Goal: Transaction & Acquisition: Book appointment/travel/reservation

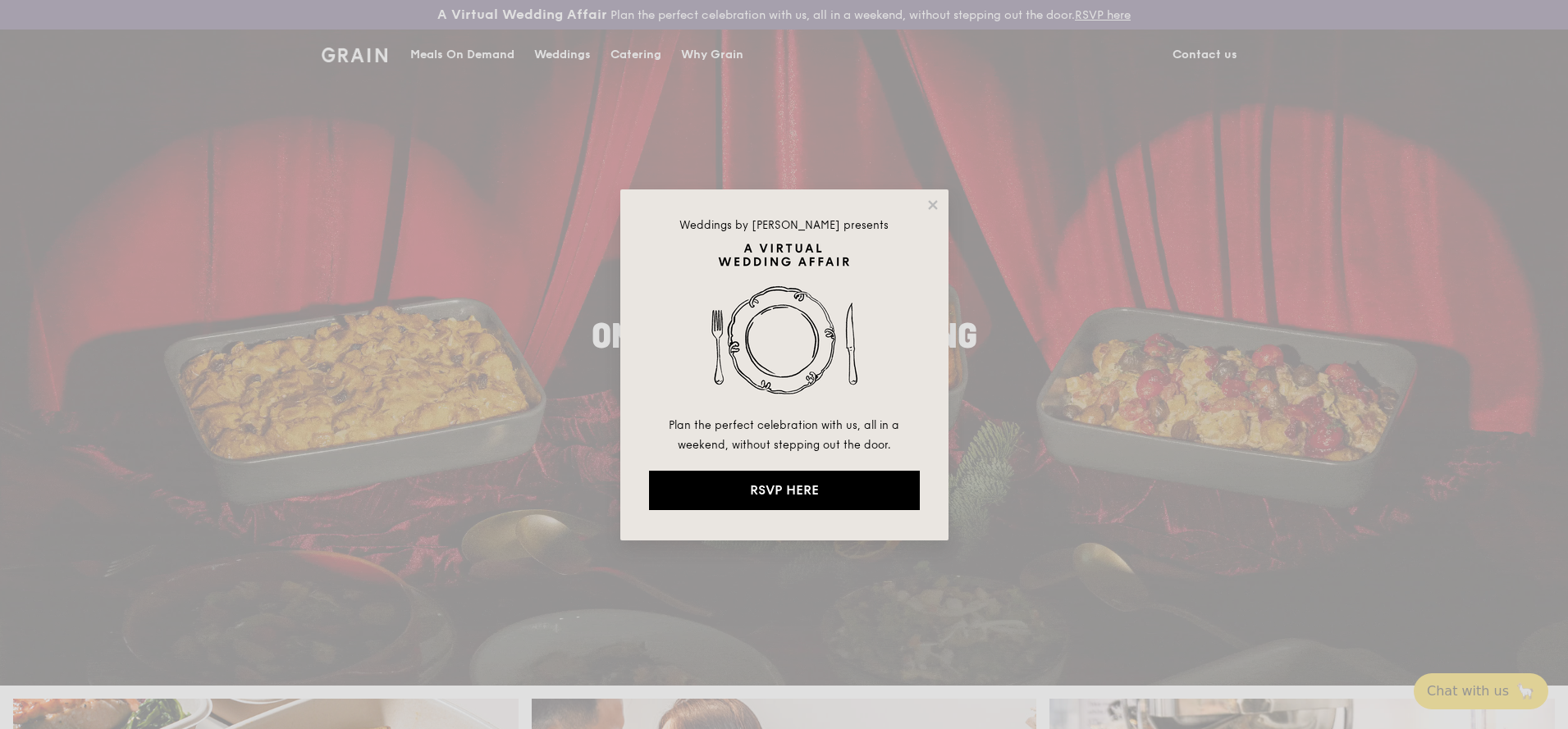
click at [941, 209] on div "Weddings by [PERSON_NAME] presents Plan the perfect celebration with us, all in…" at bounding box center [784, 364] width 328 height 351
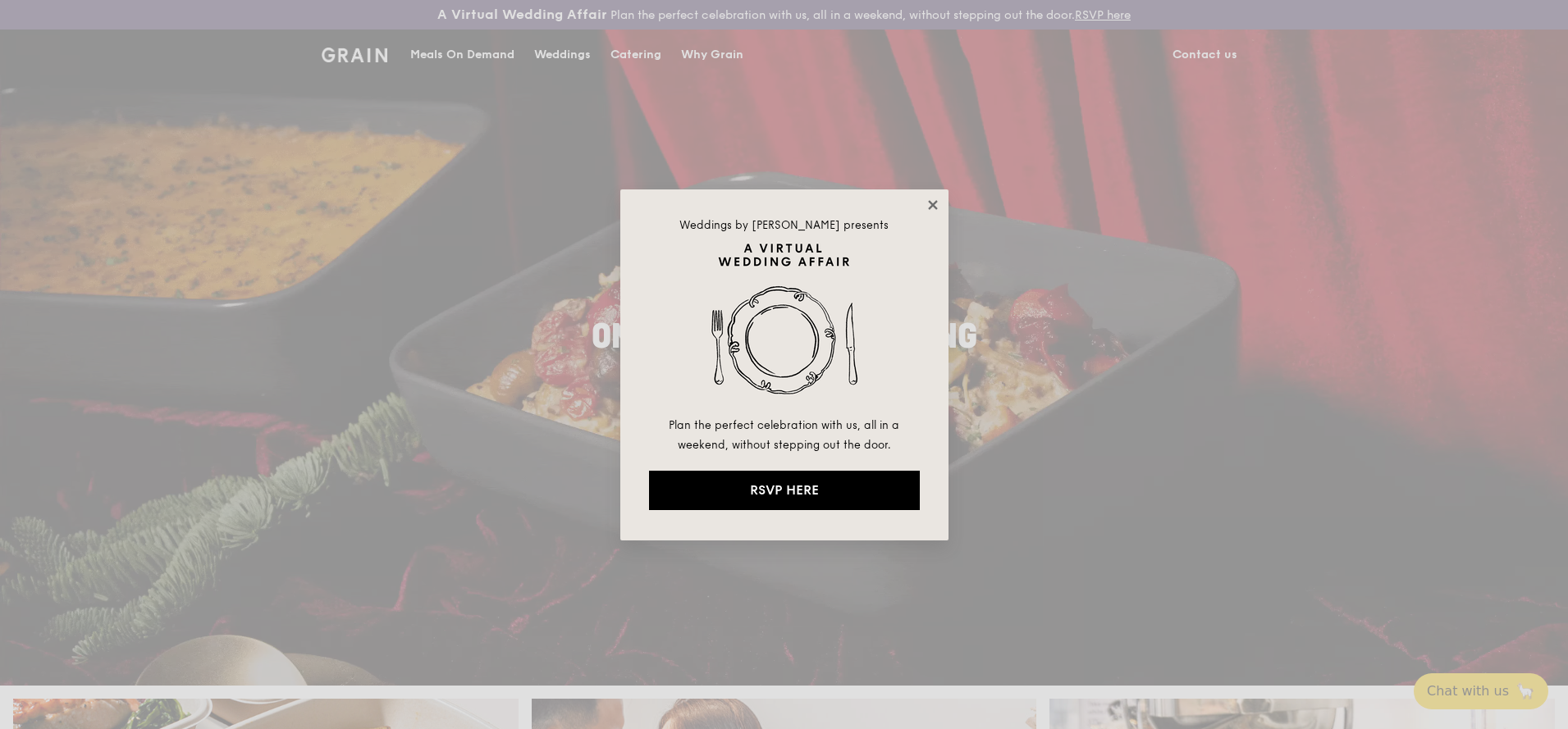
click at [931, 212] on icon at bounding box center [933, 205] width 15 height 15
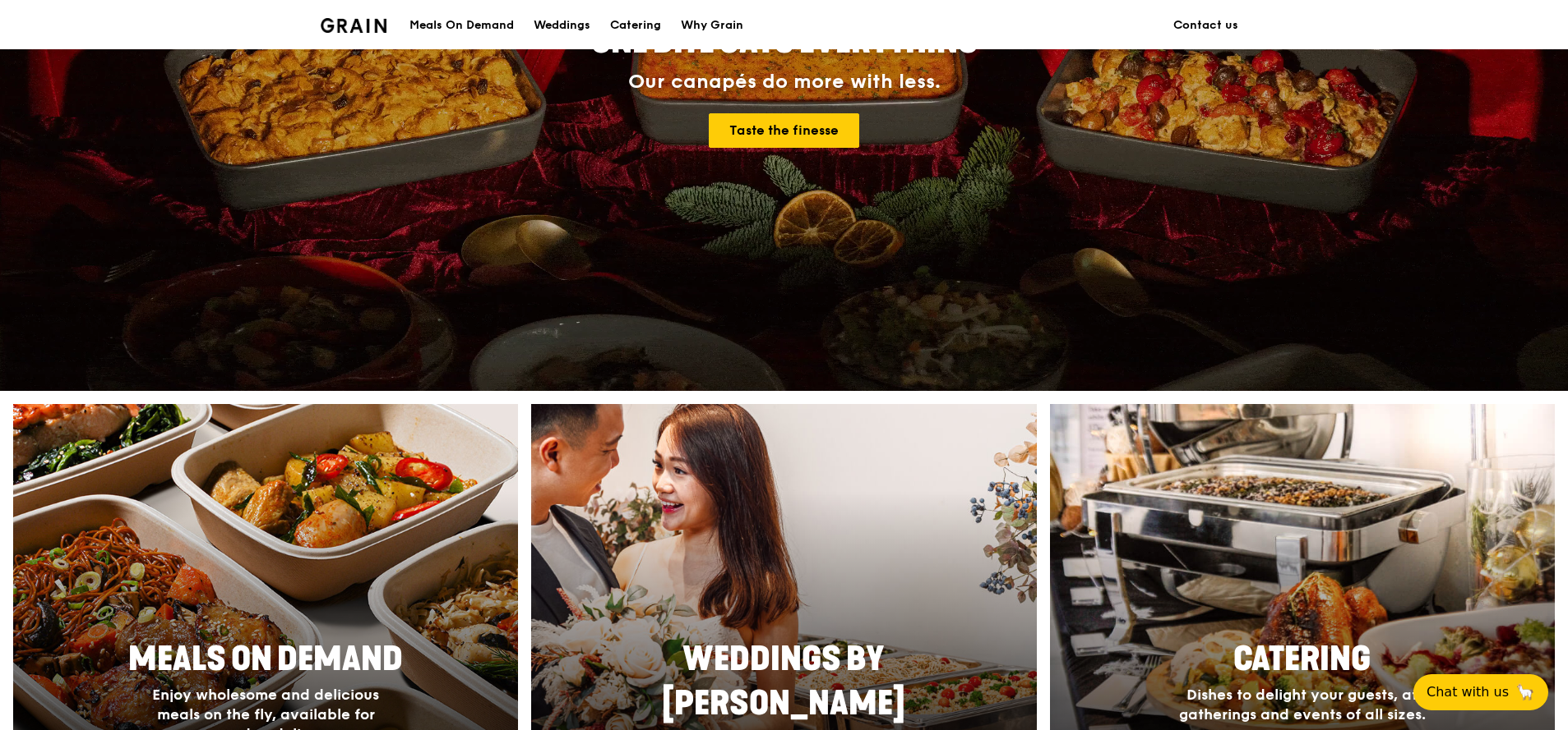
scroll to position [789, 0]
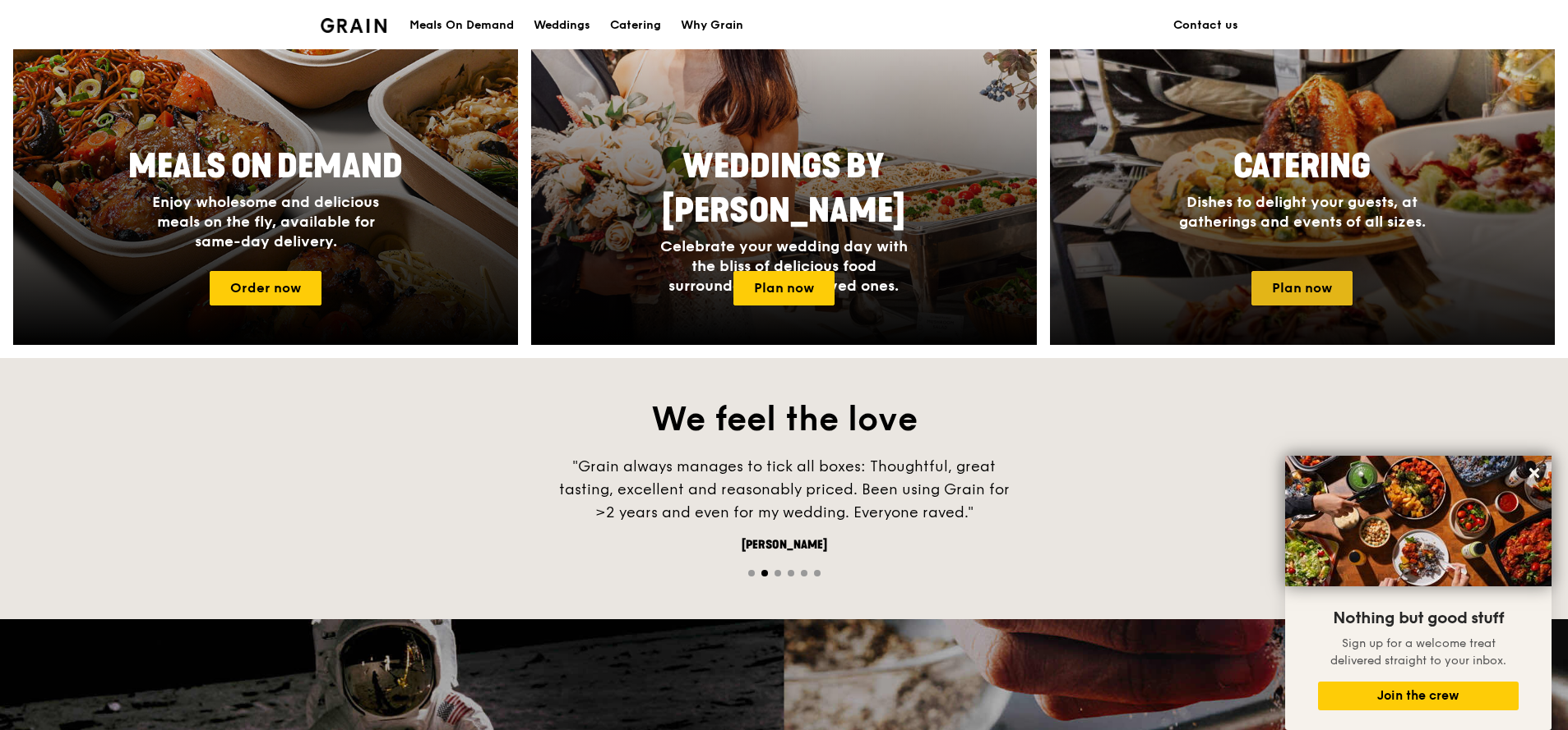
click at [1324, 285] on link "Plan now" at bounding box center [1302, 289] width 101 height 35
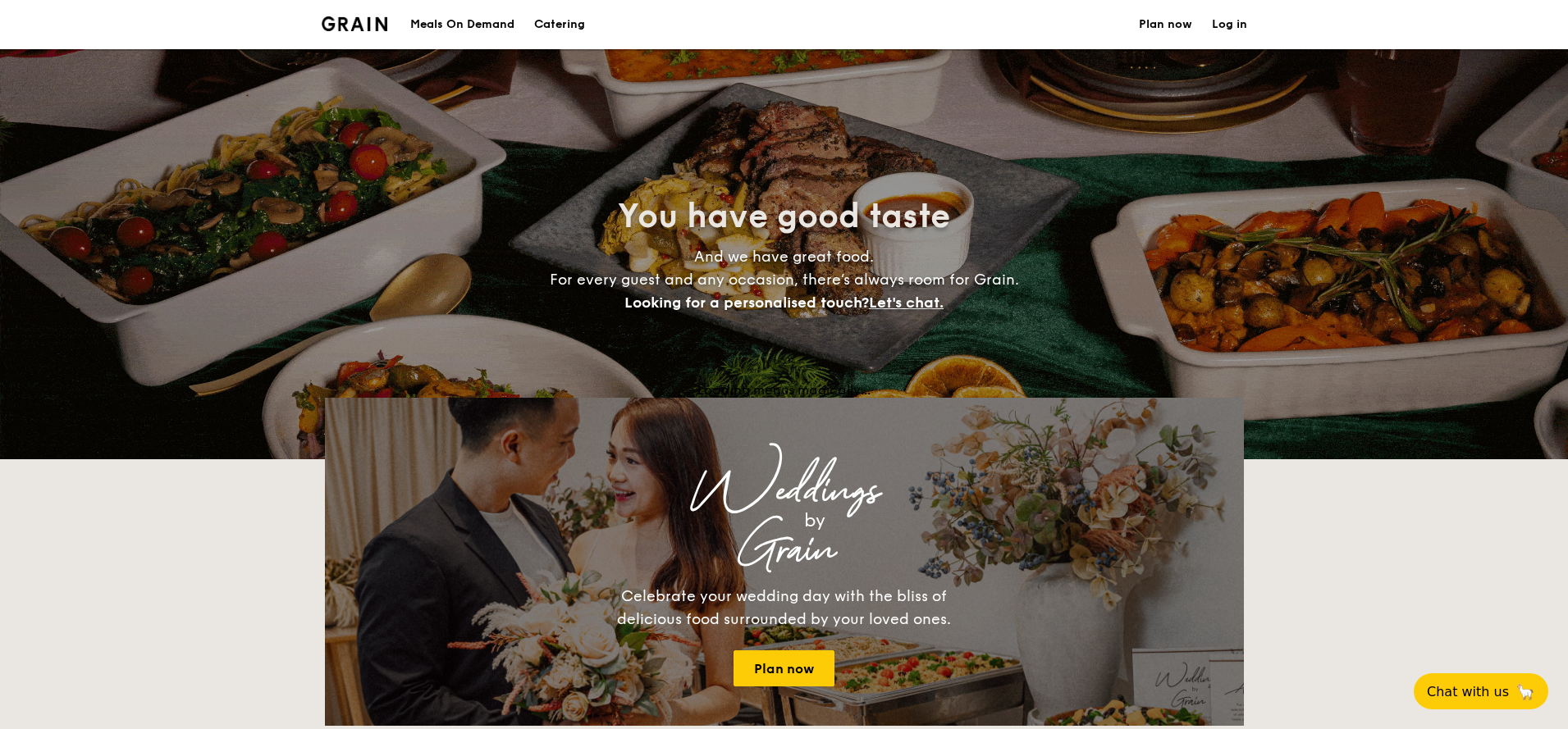
select select
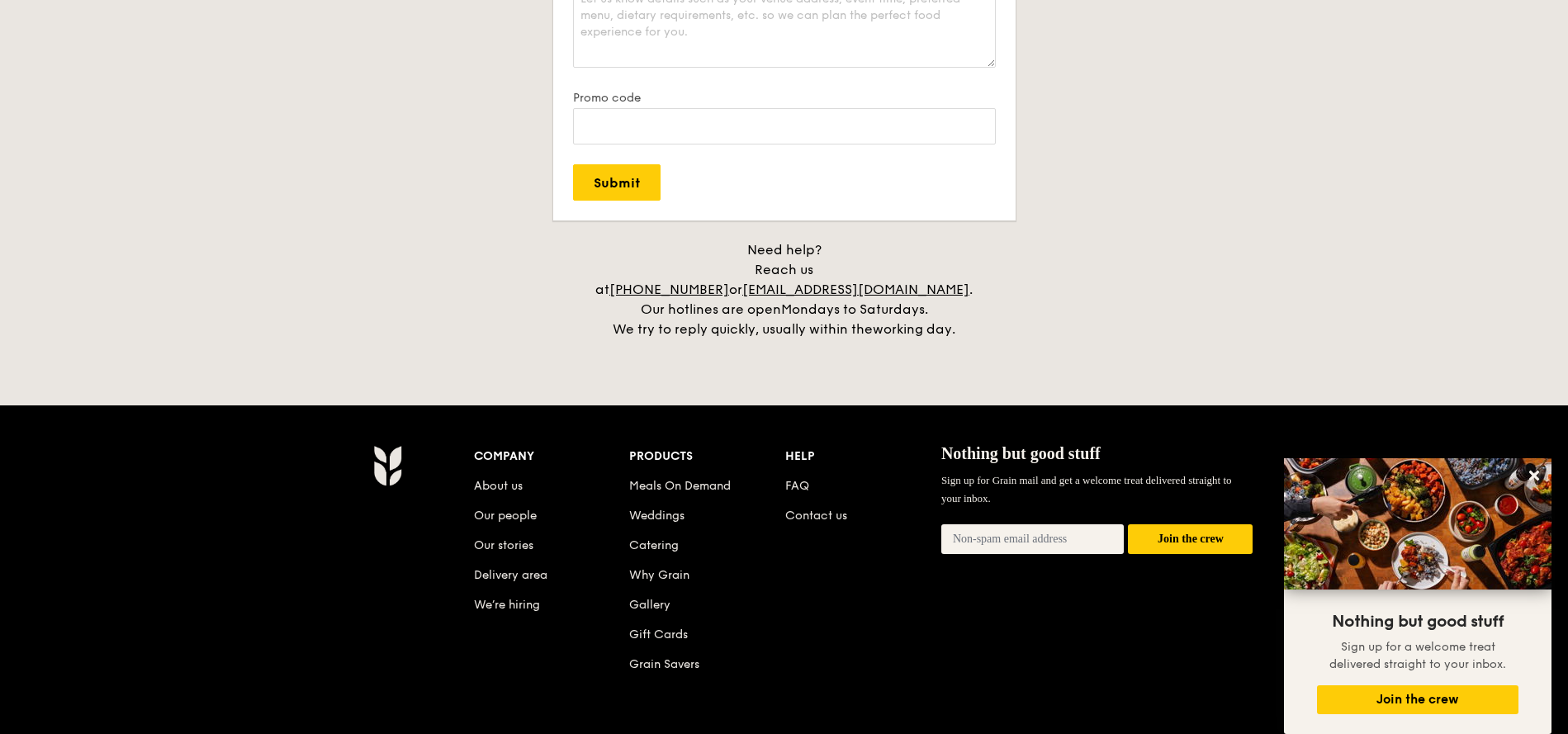
scroll to position [3272, 0]
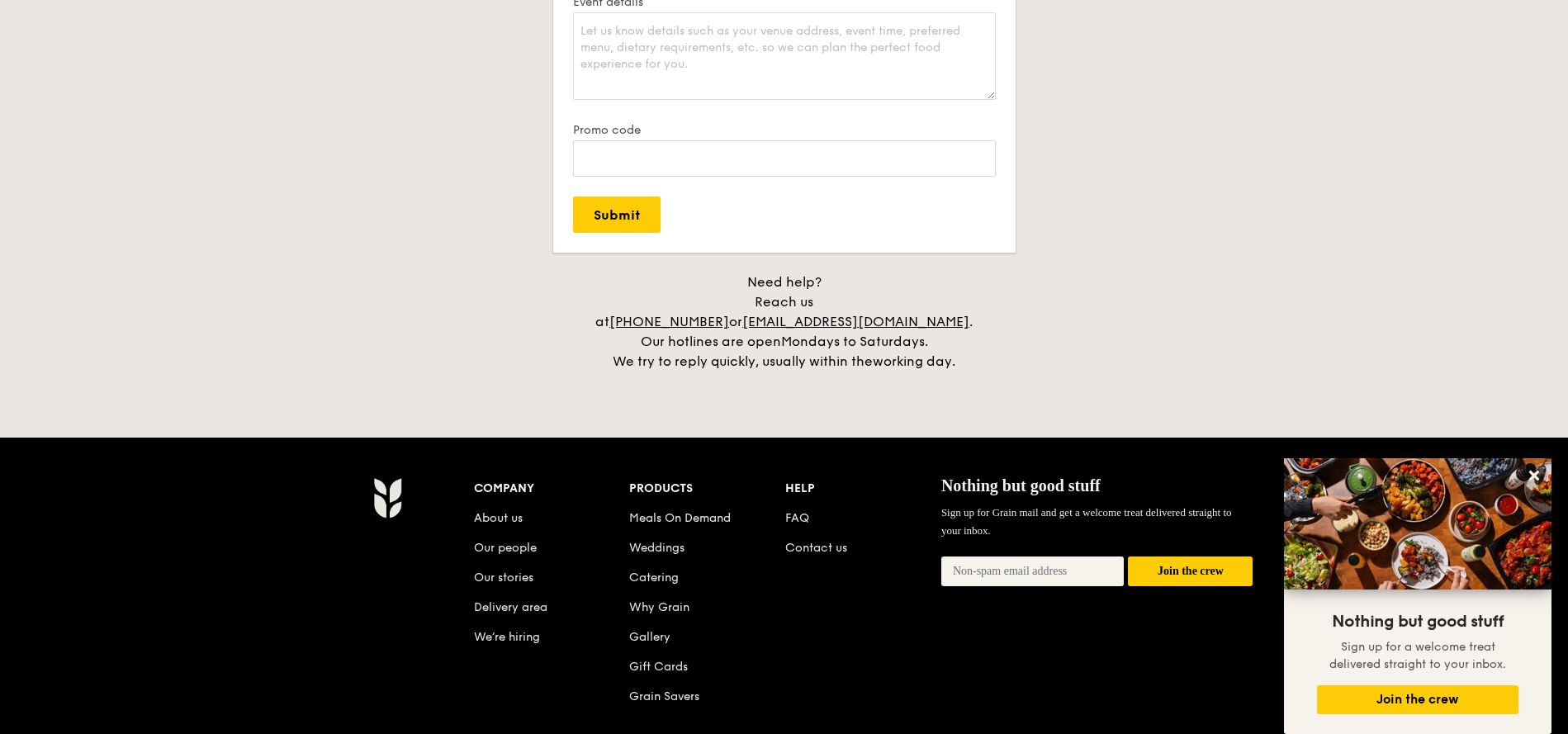
click at [1185, 577] on div "Nothing but good stuff Sign up for Grain mail and get a welcome treat delivered…" at bounding box center [1097, 543] width 312 height 132
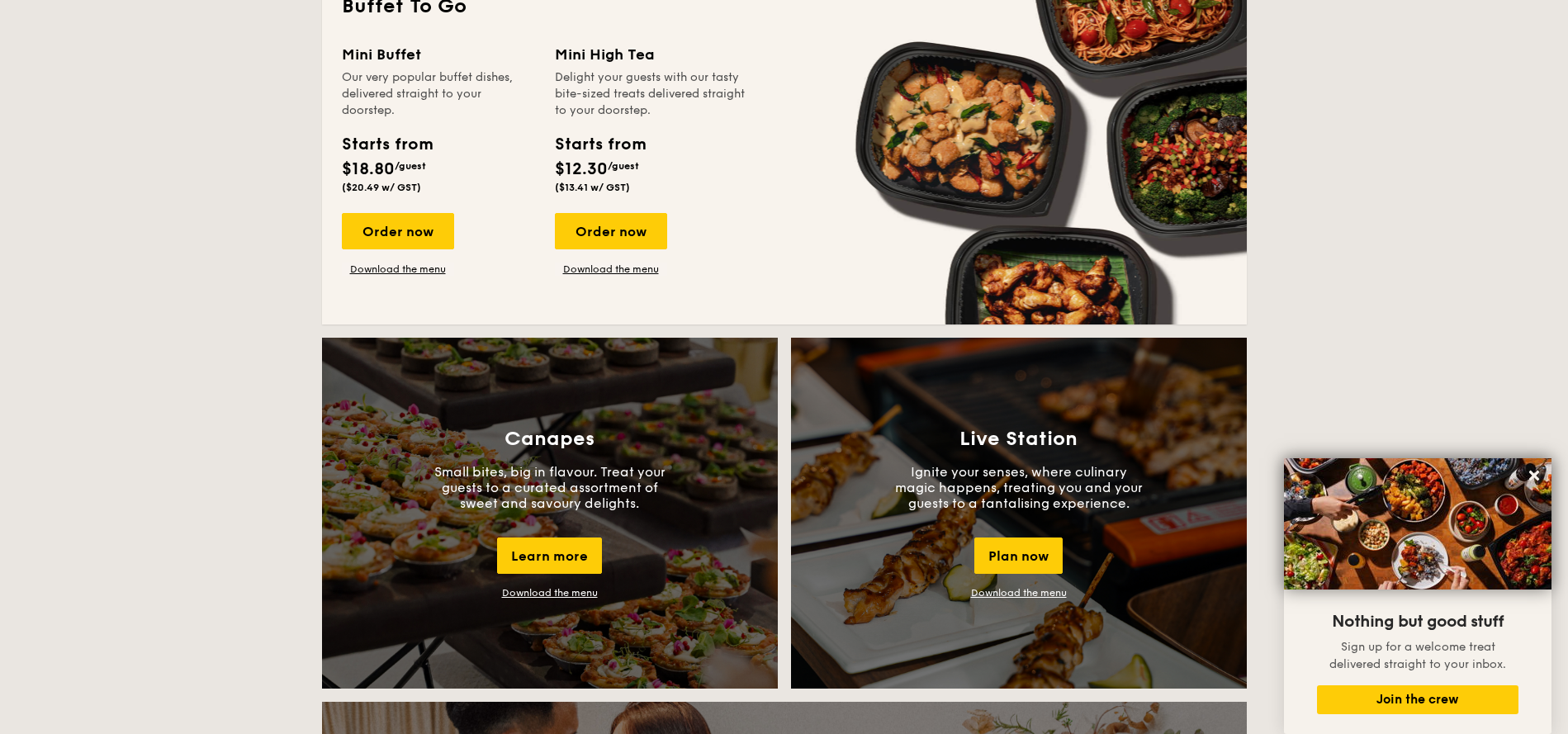
scroll to position [991, 0]
